Goal: Book appointment/travel/reservation

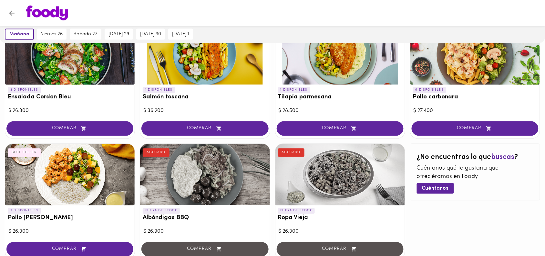
scroll to position [315, 0]
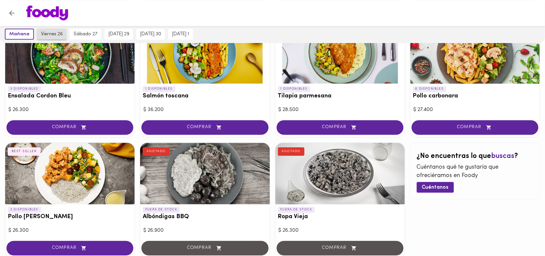
click at [54, 31] on span "viernes 26" at bounding box center [52, 34] width 22 height 6
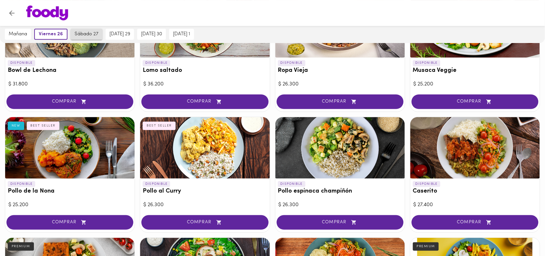
scroll to position [96, 0]
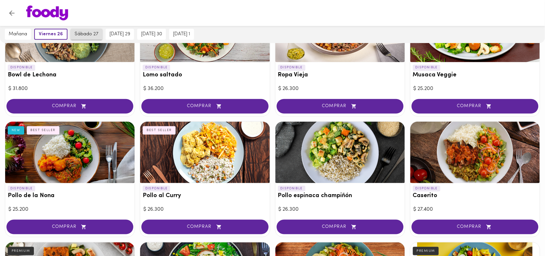
click at [92, 36] on span "sábado 27" at bounding box center [87, 34] width 24 height 6
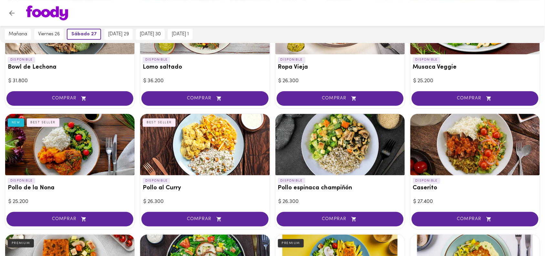
scroll to position [0, 0]
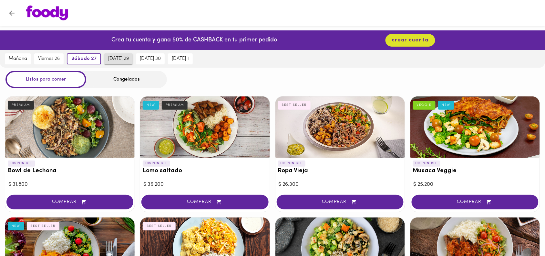
click at [120, 60] on span "[DATE] 29" at bounding box center [118, 59] width 21 height 6
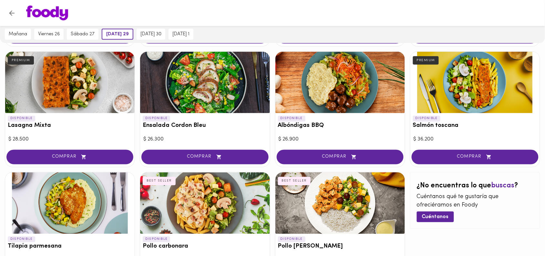
scroll to position [355, 0]
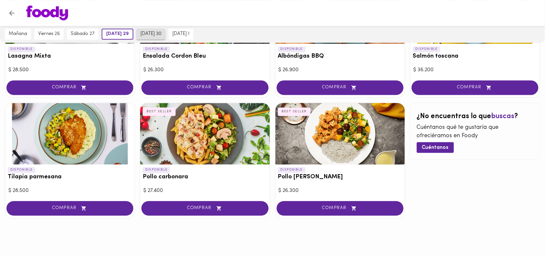
click at [153, 35] on span "[DATE] 30" at bounding box center [151, 34] width 21 height 6
click at [180, 34] on span "[DATE] 1" at bounding box center [180, 34] width 17 height 6
